Goal: Task Accomplishment & Management: Understand process/instructions

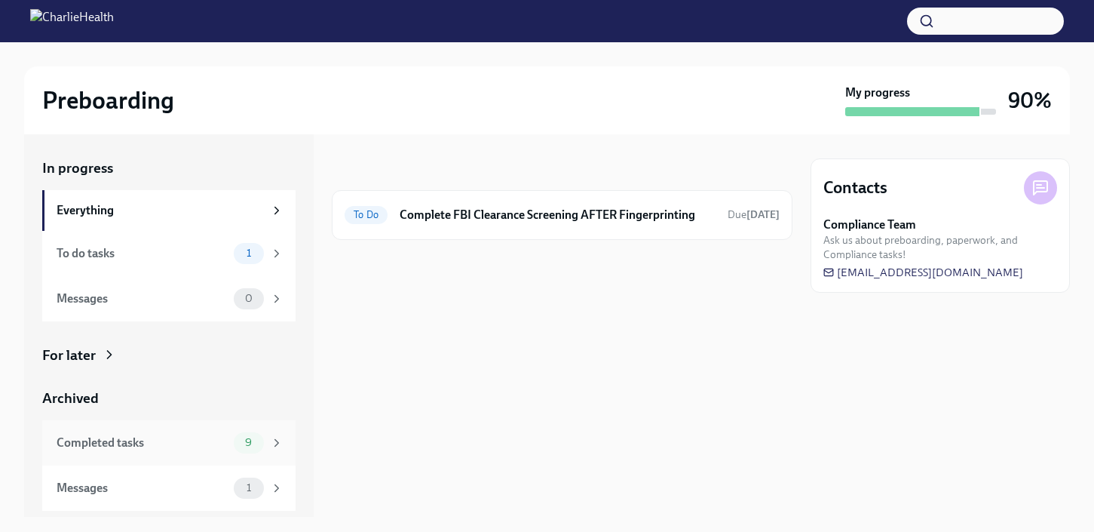
click at [166, 444] on div "Completed tasks" at bounding box center [142, 442] width 171 height 17
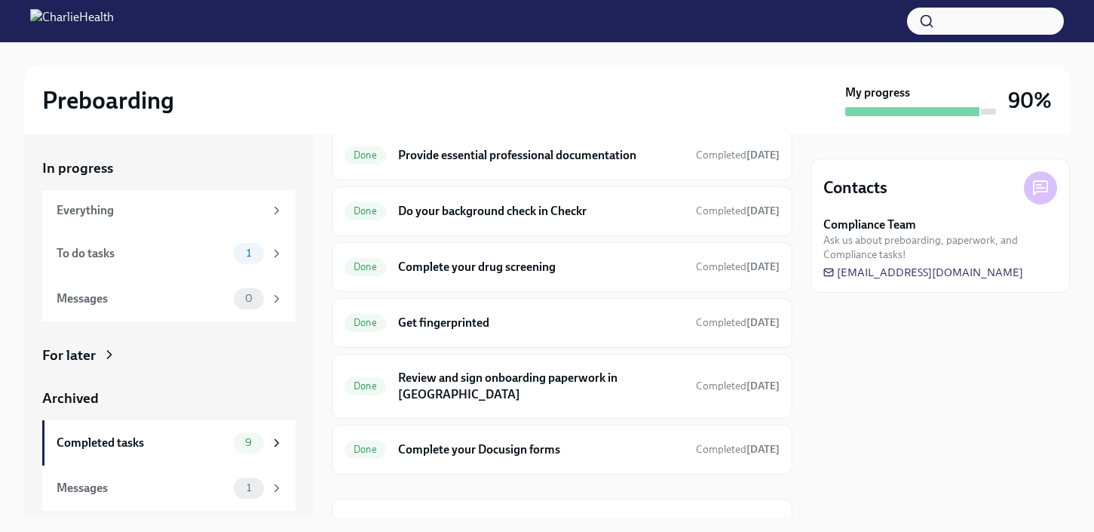
scroll to position [253, 0]
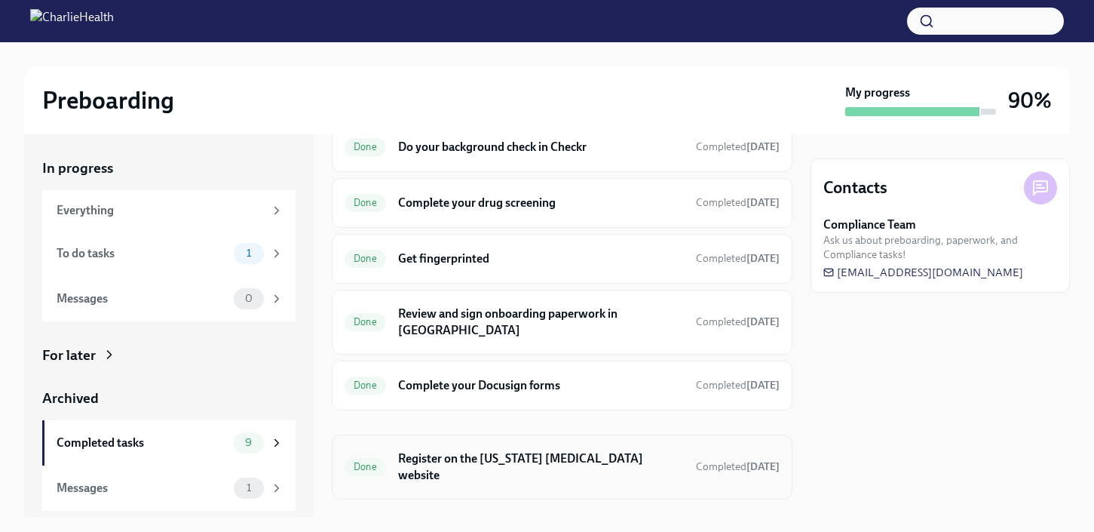
click at [619, 450] on h6 "Register on the [US_STATE] [MEDICAL_DATA] website" at bounding box center [541, 466] width 286 height 33
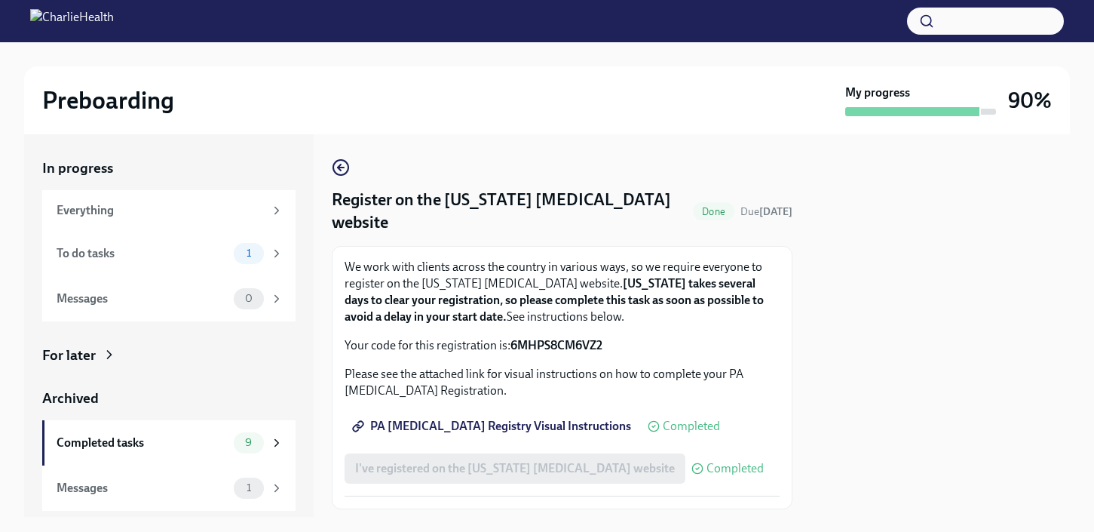
click at [594, 428] on span "PA [MEDICAL_DATA] Registry Visual Instructions" at bounding box center [493, 426] width 276 height 15
click at [190, 249] on div "To do tasks" at bounding box center [142, 253] width 171 height 17
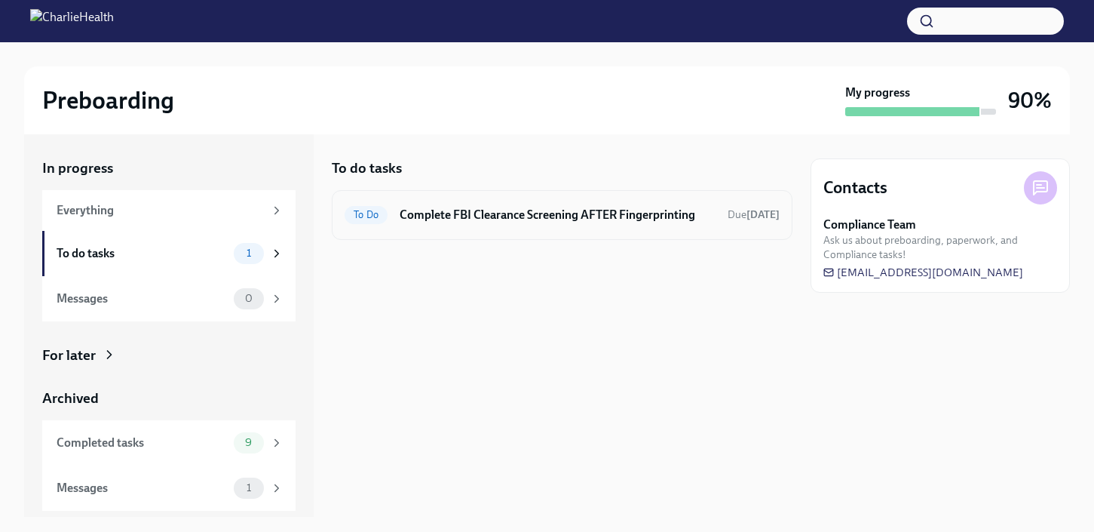
click at [442, 213] on h6 "Complete FBI Clearance Screening AFTER Fingerprinting" at bounding box center [558, 215] width 316 height 17
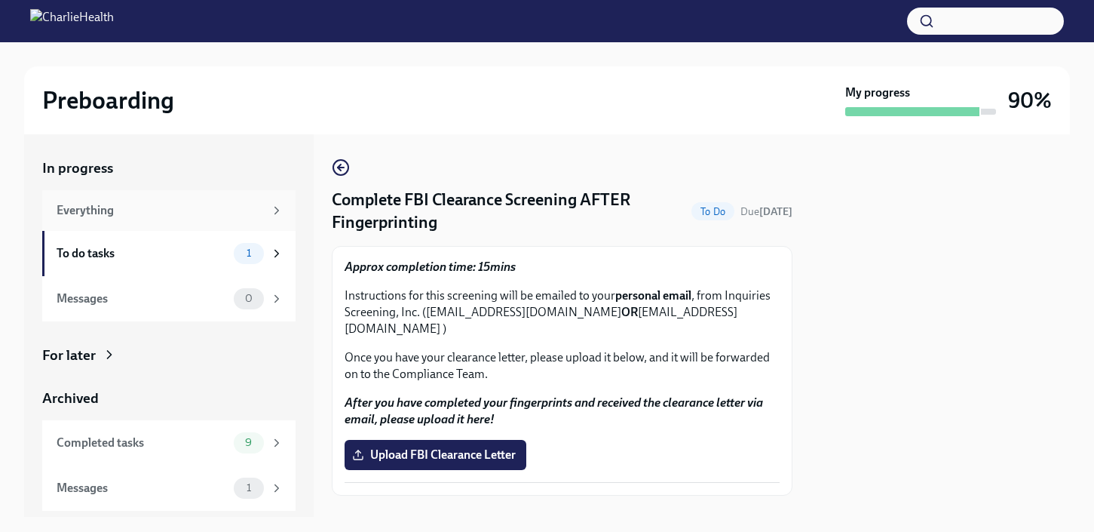
click at [188, 211] on div "Everything" at bounding box center [160, 210] width 207 height 17
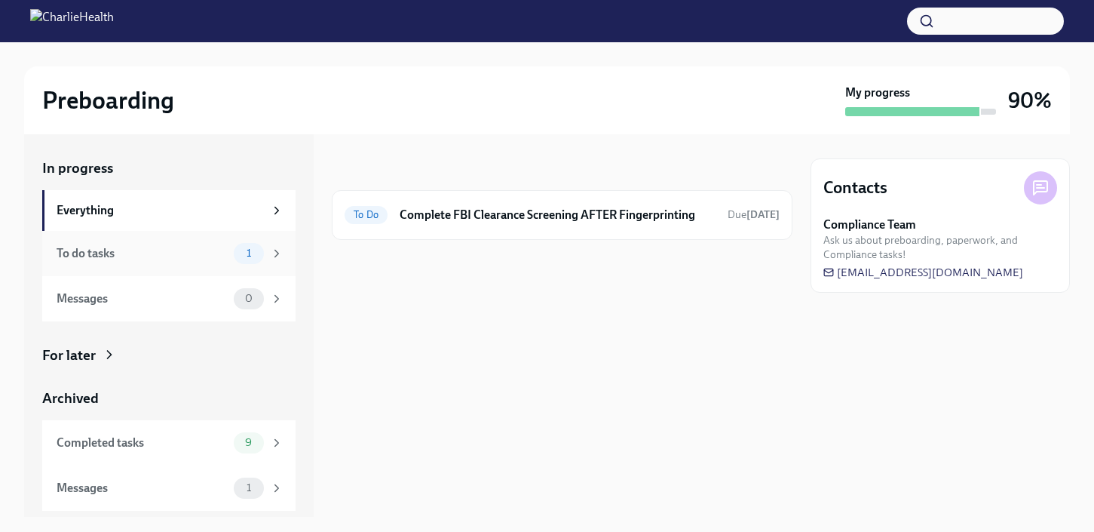
click at [175, 240] on div "To do tasks 1" at bounding box center [168, 253] width 253 height 45
click at [440, 208] on h6 "Complete FBI Clearance Screening AFTER Fingerprinting" at bounding box center [558, 215] width 316 height 17
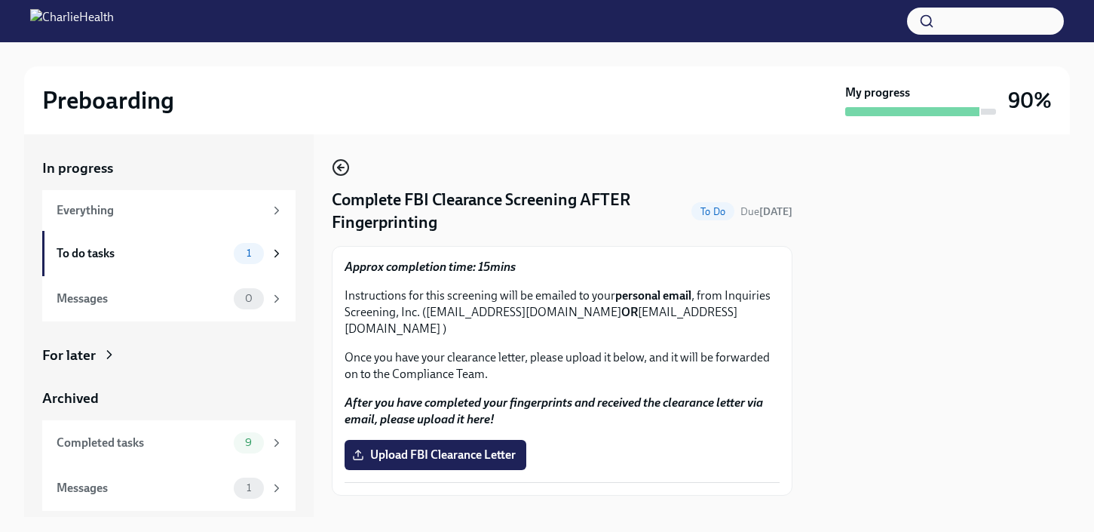
click at [346, 165] on icon "button" at bounding box center [341, 167] width 18 height 18
